Goal: Entertainment & Leisure: Consume media (video, audio)

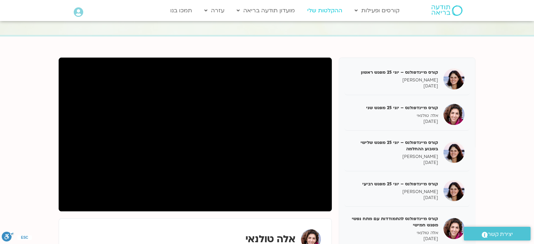
click at [316, 8] on link "ההקלטות שלי" at bounding box center [325, 10] width 42 height 13
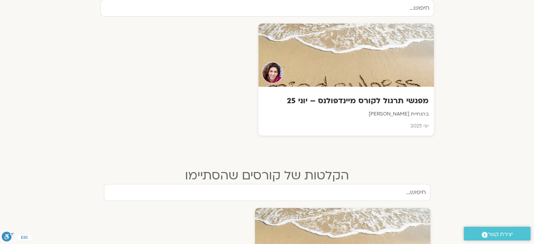
scroll to position [258, 0]
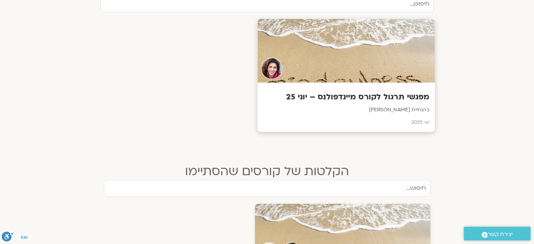
click at [420, 112] on p "בהנחיית אלה טולנאי" at bounding box center [346, 110] width 167 height 9
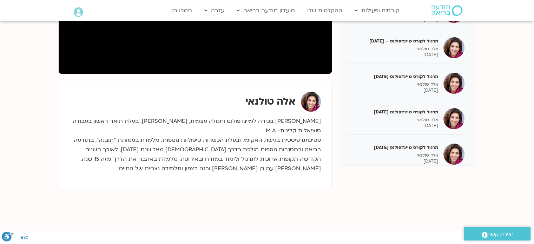
scroll to position [199, 0]
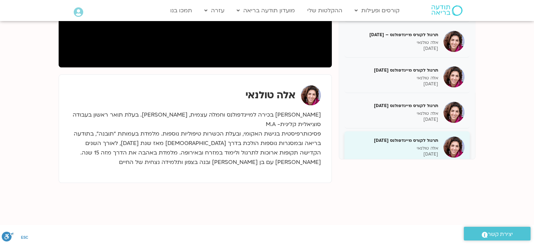
click at [428, 140] on h5 "תרגול לקורס מיינדפולנס 3.8.25" at bounding box center [394, 140] width 88 height 6
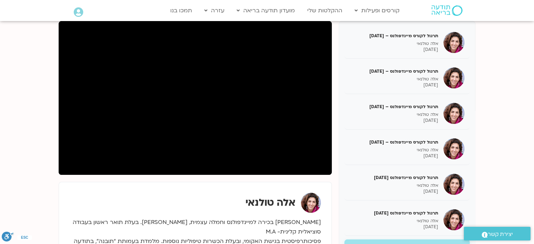
scroll to position [91, 0]
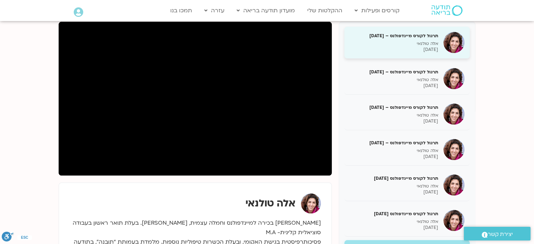
click at [435, 41] on p "אלה טולנאי" at bounding box center [394, 44] width 88 height 6
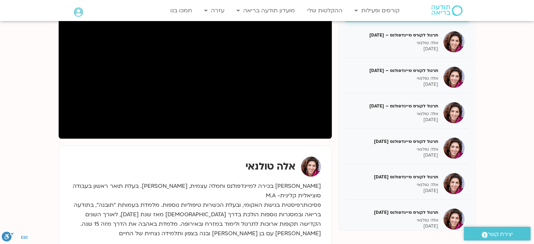
scroll to position [129, 0]
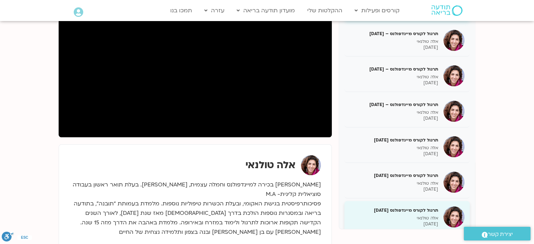
click at [431, 213] on div "תרגול לקורס מיינדפולנס 3.8.25 אלה טולנאי 03/08/2025" at bounding box center [394, 217] width 88 height 20
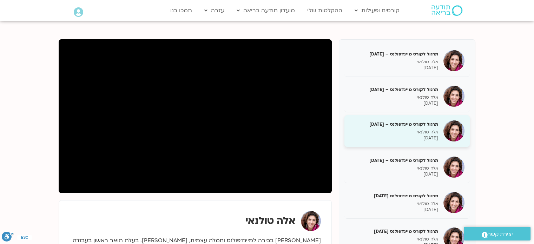
scroll to position [74, 0]
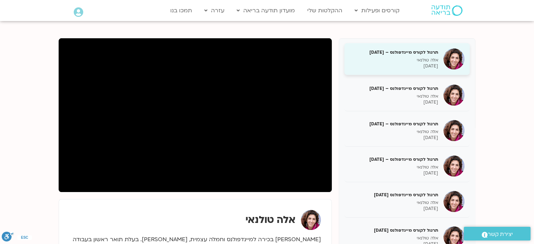
click at [414, 50] on h5 "תרגול לקורס מיינדפולנס – 22/6/25" at bounding box center [394, 52] width 88 height 6
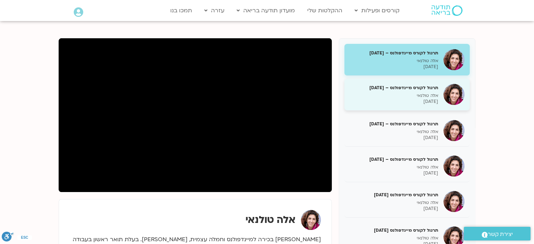
click at [406, 98] on p "אלה טולנאי" at bounding box center [394, 96] width 88 height 6
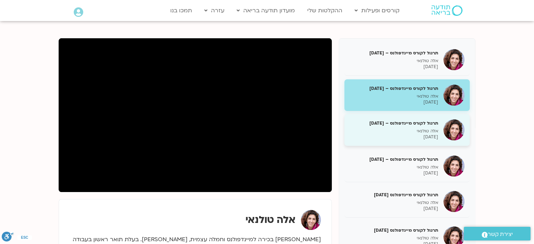
click at [409, 126] on div "תרגול לקורס מיינדפולנס – 6/7/25 אלה טולנאי 06/07/2025" at bounding box center [394, 130] width 88 height 20
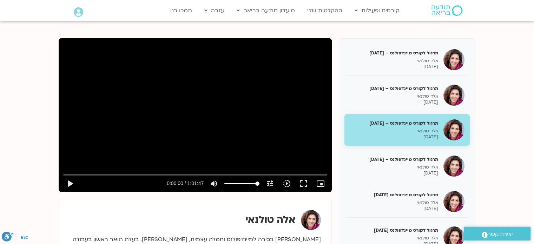
scroll to position [13, 0]
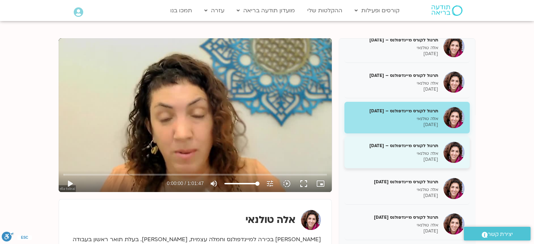
click at [418, 152] on p "אלה טולנאי" at bounding box center [394, 154] width 88 height 6
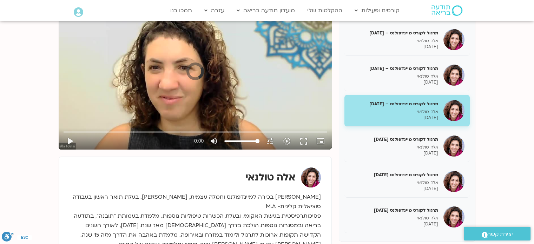
scroll to position [119, 0]
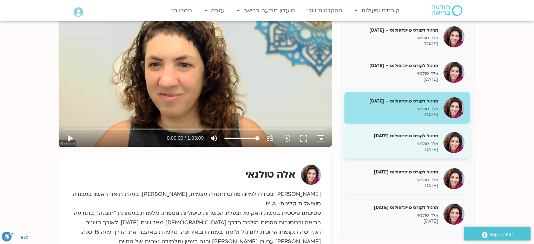
click at [398, 142] on p "אלה טולנאי" at bounding box center [394, 144] width 88 height 6
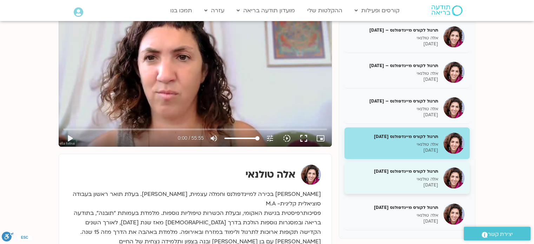
click at [405, 178] on p "אלה טולנאי" at bounding box center [394, 179] width 88 height 6
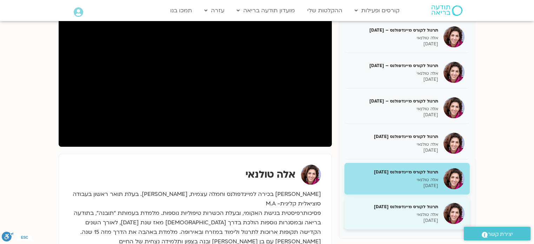
click at [402, 210] on div "תרגול לקורס מיינדפולנס 3.8.25 אלה טולנאי 03/08/2025" at bounding box center [394, 214] width 88 height 20
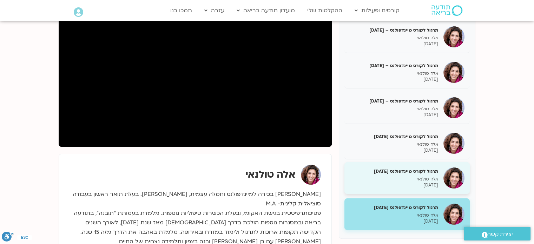
click at [413, 188] on div "תרגול לקורס מיינדפולנס 27.7.25 אלה טולנאי 27/07/2025" at bounding box center [407, 178] width 125 height 32
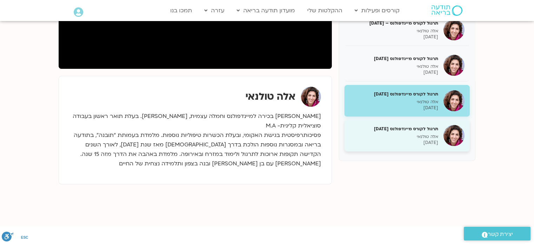
scroll to position [198, 0]
click at [411, 133] on p "אלה טולנאי" at bounding box center [394, 136] width 88 height 6
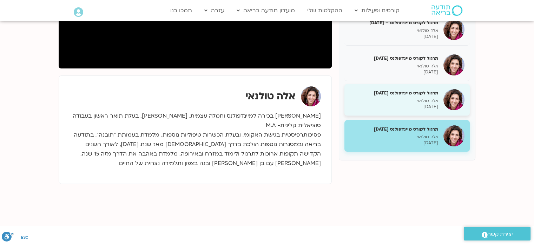
click at [423, 110] on div "תרגול לקורס מיינדפולנס 27.7.25 אלה טולנאי 27/07/2025" at bounding box center [407, 100] width 125 height 32
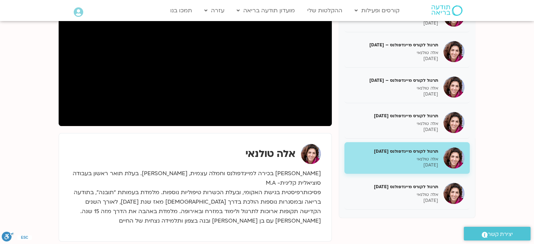
scroll to position [137, 0]
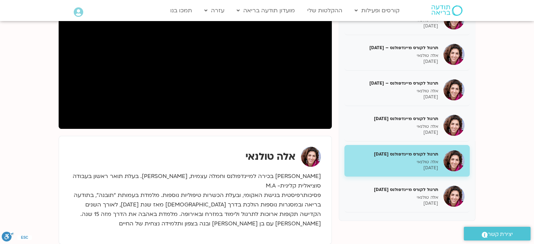
click at [344, 115] on div "תרגול לקורס מיינדפולנס – 22/6/25 אלה טולנאי 22/06/2025 תרגול לקורס מיינדפולנס –…" at bounding box center [407, 98] width 137 height 246
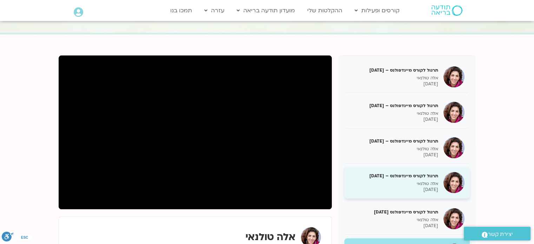
scroll to position [55, 0]
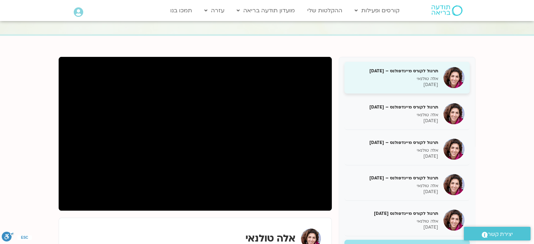
click at [429, 63] on div "תרגול לקורס מיינדפולנס – 22/6/25 אלה טולנאי 22/06/2025" at bounding box center [407, 78] width 125 height 32
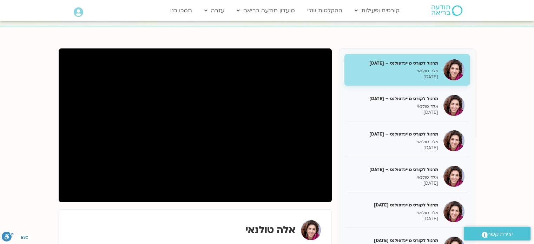
scroll to position [63, 0]
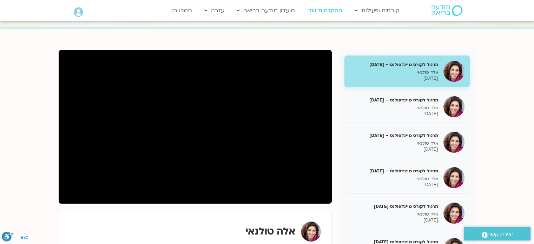
click at [326, 12] on link "ההקלטות שלי" at bounding box center [325, 10] width 42 height 13
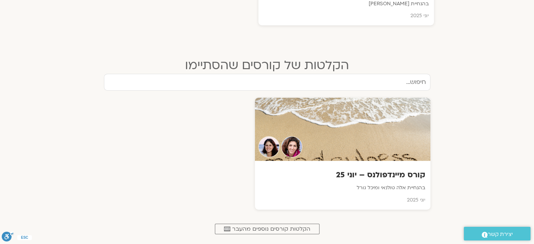
scroll to position [365, 0]
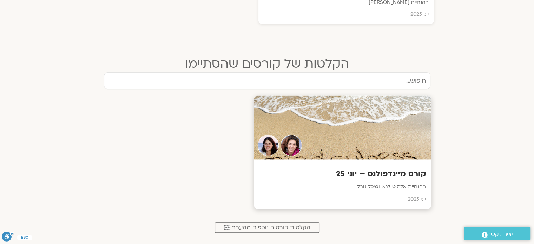
click at [391, 122] on div at bounding box center [342, 128] width 177 height 64
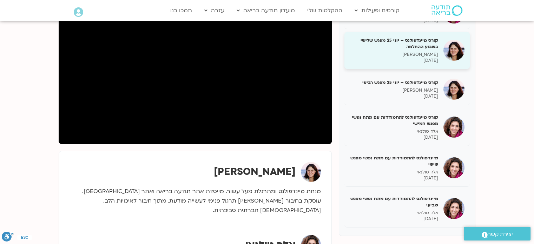
scroll to position [123, 0]
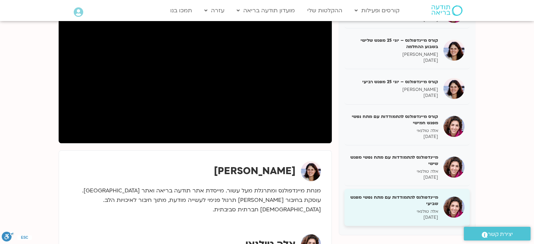
click at [409, 201] on h5 "מיינדפולנס להתמודדות עם מתח נפשי מפגש שביעי" at bounding box center [394, 200] width 88 height 13
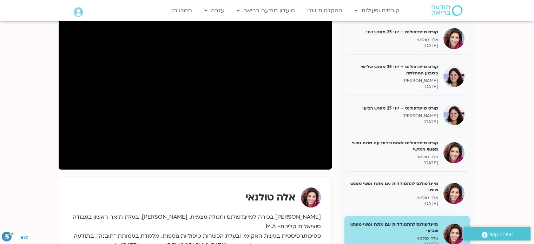
scroll to position [96, 0]
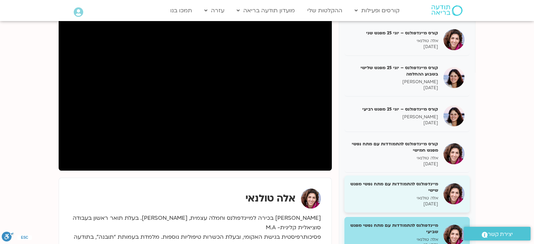
click at [439, 192] on div "מיינדפולנס להתמודדות עם מתח נפשי מפגש שישי אלה טולנאי 21/07/2025" at bounding box center [407, 194] width 125 height 37
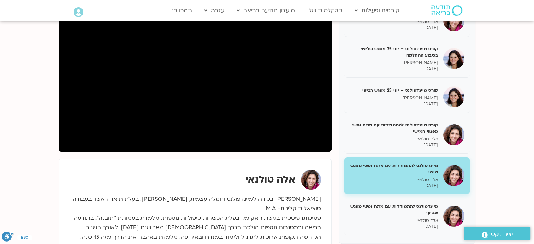
scroll to position [113, 0]
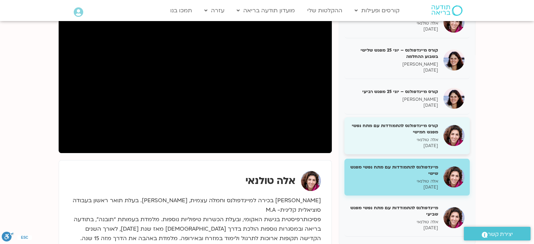
click at [413, 140] on p "אלה טולנאי" at bounding box center [394, 140] width 88 height 6
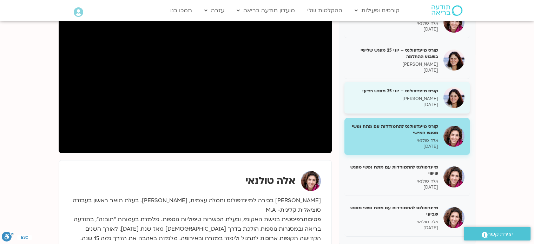
click at [432, 98] on p "[PERSON_NAME]" at bounding box center [394, 99] width 88 height 6
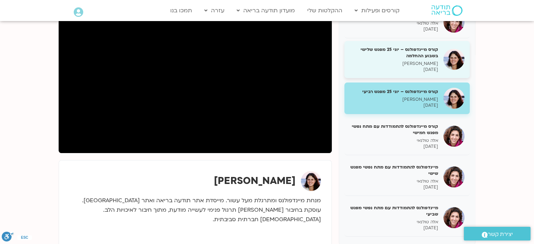
click at [419, 63] on p "[PERSON_NAME]" at bounding box center [394, 64] width 88 height 6
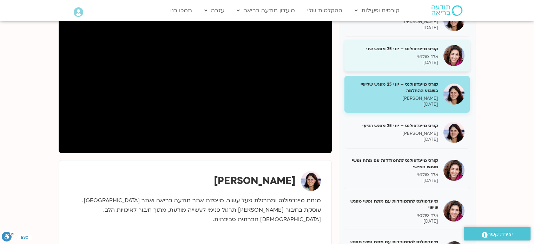
click at [422, 52] on div "קורס מיינדפולנס – יוני 25 מפגש שני אלה טולנאי 23/06/2025" at bounding box center [394, 56] width 88 height 20
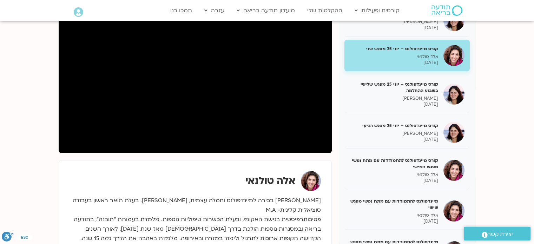
click at [422, 52] on div "קורס מיינדפולנס – יוני 25 מפגש שני אלה טולנאי 23/06/2025" at bounding box center [394, 56] width 88 height 20
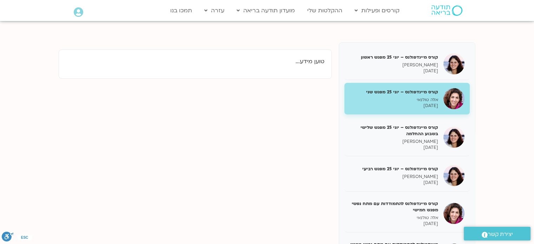
scroll to position [70, 0]
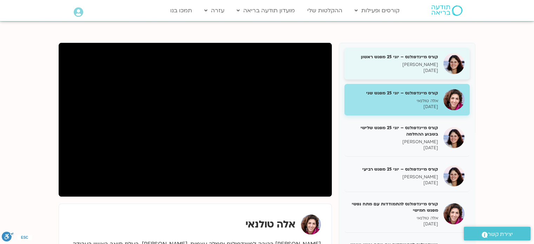
click at [418, 67] on p "[PERSON_NAME]" at bounding box center [394, 65] width 88 height 6
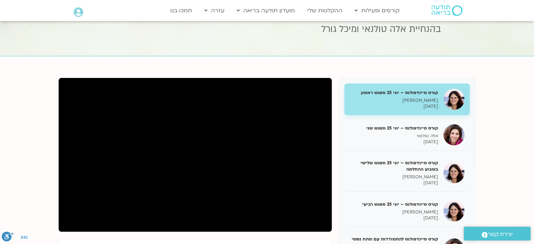
scroll to position [34, 0]
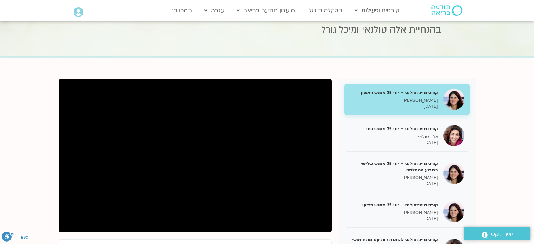
click at [425, 91] on h5 "קורס מיינדפולנס – יוני 25 מפגש ראשון" at bounding box center [394, 93] width 88 height 6
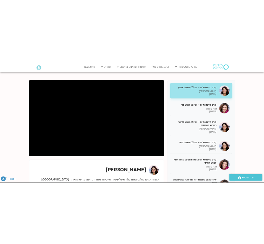
scroll to position [76, 0]
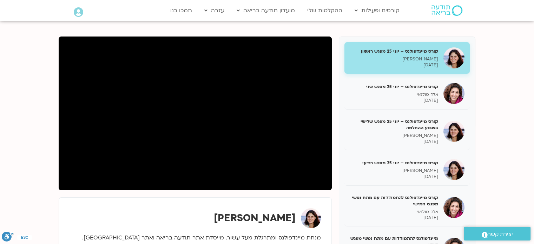
drag, startPoint x: 282, startPoint y: 109, endPoint x: 147, endPoint y: 202, distance: 164.3
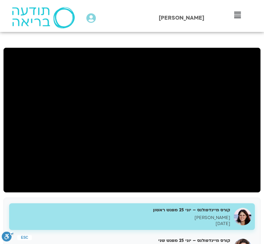
click at [0, 0] on icon at bounding box center [0, 0] width 0 height 0
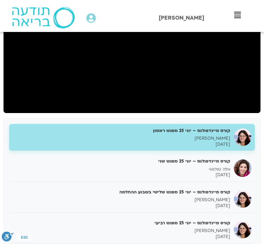
scroll to position [158, 0]
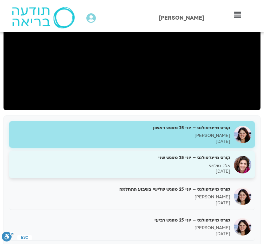
click at [196, 161] on h5 "קורס מיינדפולנס – יוני 25 מפגש שני" at bounding box center [122, 158] width 218 height 6
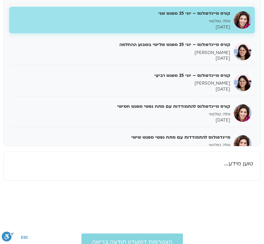
scroll to position [14, 0]
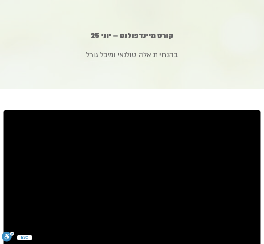
click at [0, 0] on icon at bounding box center [0, 0] width 0 height 0
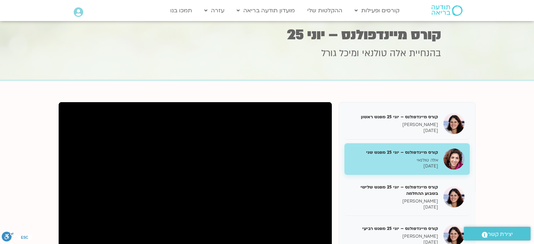
scroll to position [0, 0]
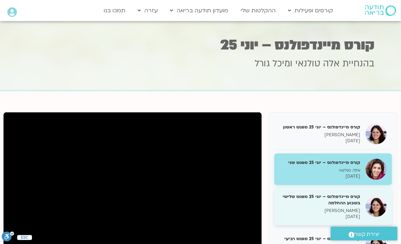
click at [334, 192] on div "קורס מיינדפולנס – [DATE] מפגש שלישי בשבוע ההחלמה [PERSON_NAME] [DATE]" at bounding box center [333, 206] width 118 height 37
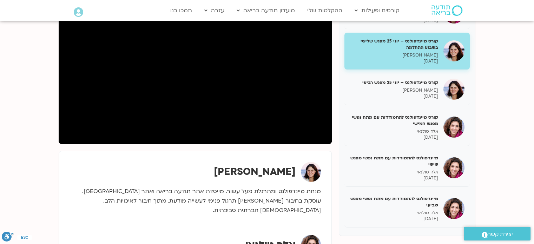
scroll to position [117, 0]
